Goal: Task Accomplishment & Management: Manage account settings

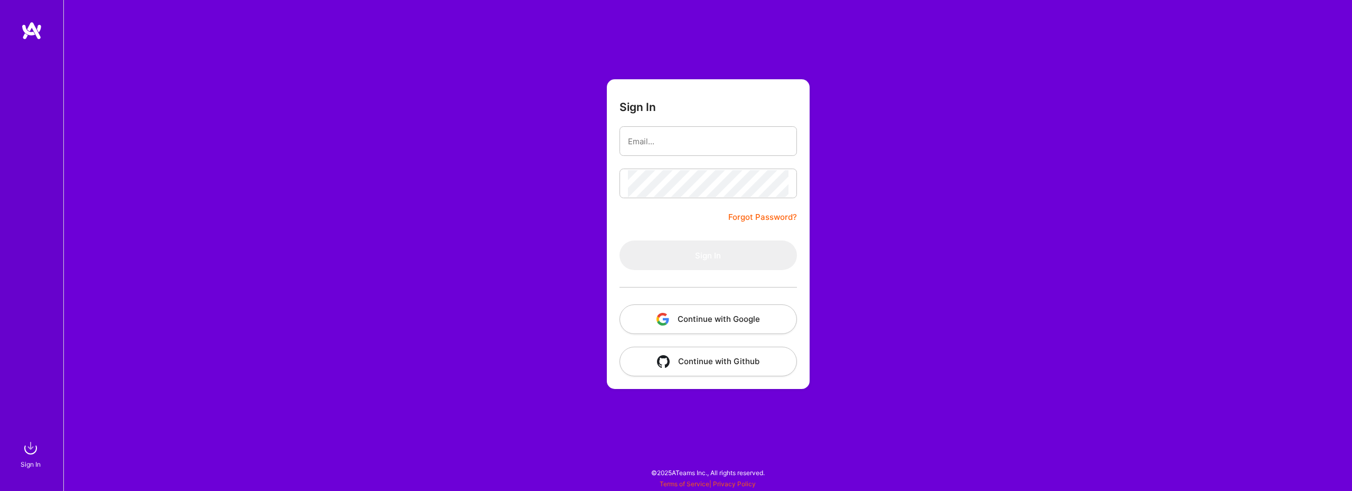
type input "[EMAIL_ADDRESS][DOMAIN_NAME]"
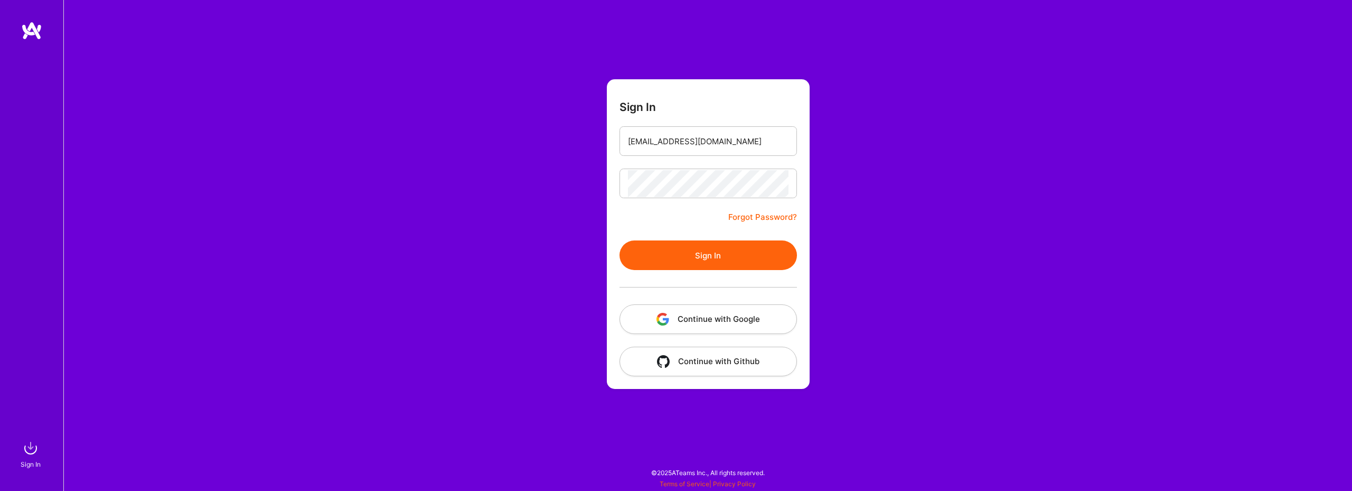
click at [675, 268] on button "Sign In" at bounding box center [707, 255] width 177 height 30
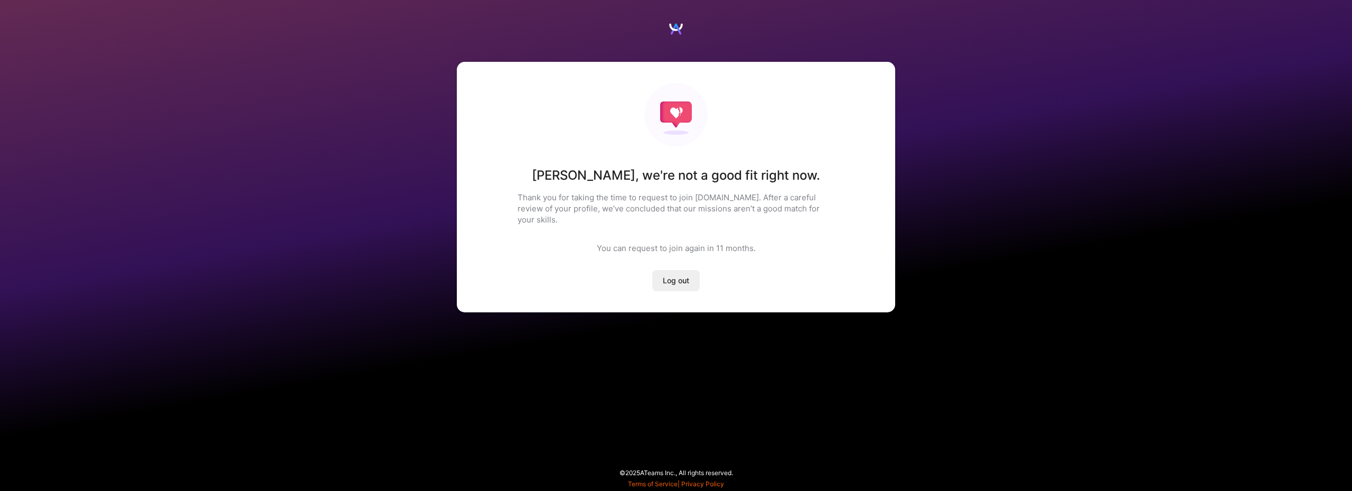
click at [675, 275] on span "Log out" at bounding box center [676, 280] width 26 height 11
click at [638, 252] on div "[PERSON_NAME] , we're not a good fit right now. Thank you for taking the time t…" at bounding box center [676, 187] width 438 height 250
click at [665, 275] on span "Log out" at bounding box center [676, 280] width 26 height 11
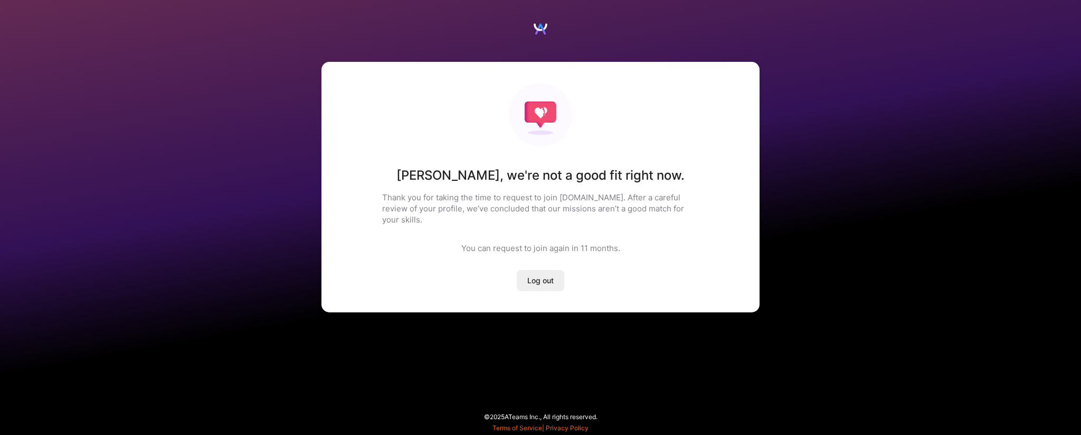
click at [534, 275] on span "Log out" at bounding box center [540, 280] width 26 height 11
click at [546, 275] on span "Log out" at bounding box center [540, 280] width 26 height 11
click at [301, 146] on div "[PERSON_NAME] , we're not a good fit right now. Thank you for taking the time t…" at bounding box center [540, 170] width 1081 height 341
click at [252, 153] on div "[PERSON_NAME] , we're not a good fit right now. Thank you for taking the time t…" at bounding box center [540, 170] width 1081 height 341
